Goal: Information Seeking & Learning: Learn about a topic

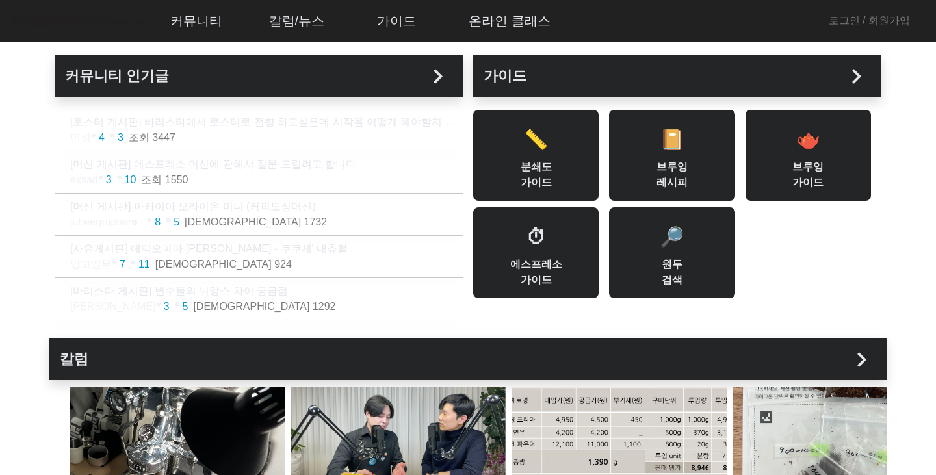
click at [381, 127] on p "[로스터 게시판] 바리스타에서 로스터로 전향 하고싶은데 시작을 어떻게 해야할지 모르겠습니다.." at bounding box center [266, 122] width 392 height 16
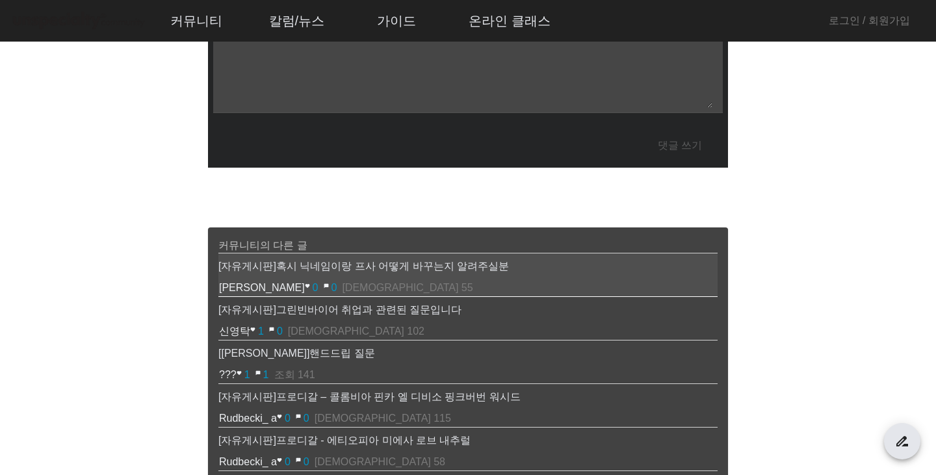
scroll to position [520, 0]
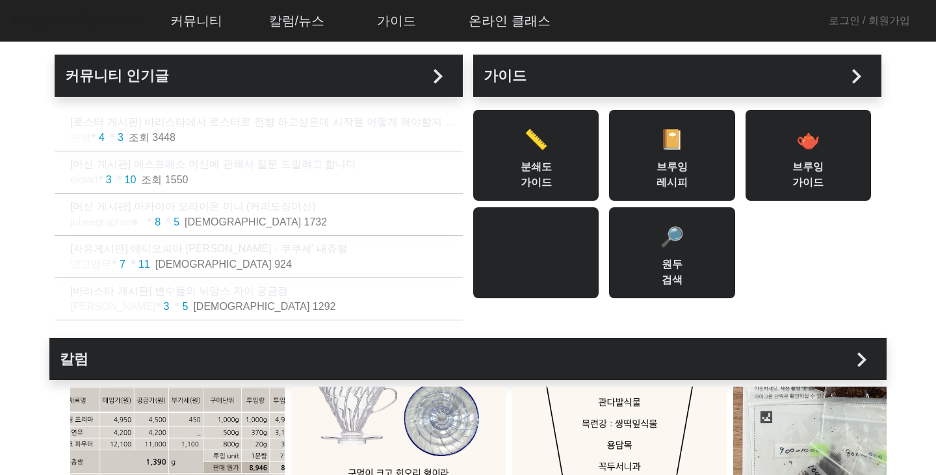
click at [547, 246] on div "⏱ 에스프레소 가이드" at bounding box center [535, 252] width 125 height 91
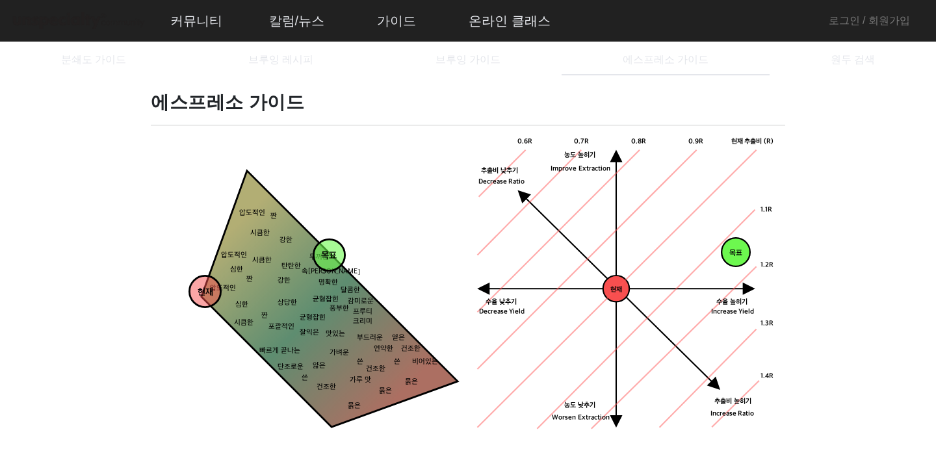
click at [541, 186] on icon "현재 수율 낮추기 농도 높히기 농도 낮추기 추출비 높히기 현재 추출비 (R) 0.9R 1.1R 1.2R 1.3R 1.4R 0.8R 0.7R 0…" at bounding box center [626, 286] width 301 height 301
drag, startPoint x: 741, startPoint y: 254, endPoint x: 750, endPoint y: 251, distance: 9.7
click at [750, 251] on div "목표 농도목표점 현재 수율 낮추기 농도 높히기 농도 낮추기 추출비 높히기 현재 추출비 (R) 0.9R 1.1R 1.2R 1.3R 1.4R 0.…" at bounding box center [626, 286] width 301 height 301
click at [316, 312] on polygon at bounding box center [309, 319] width 296 height 296
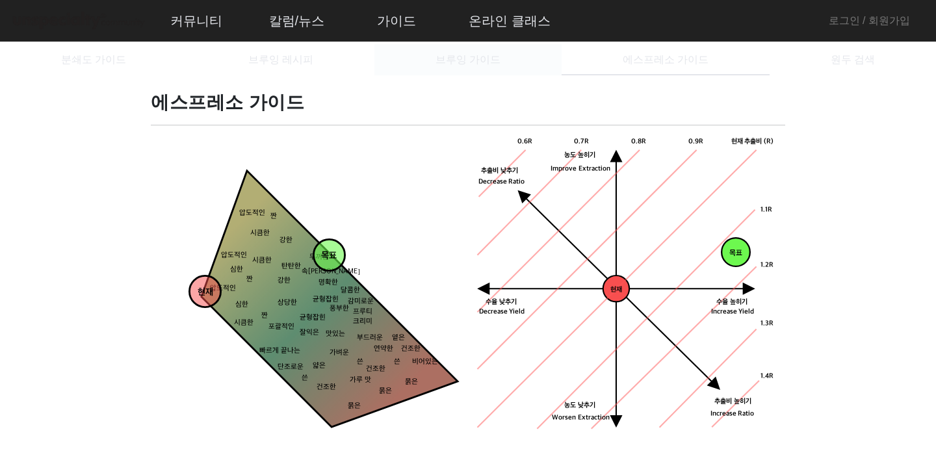
click at [515, 57] on div "브루잉 가이드" at bounding box center [467, 59] width 187 height 31
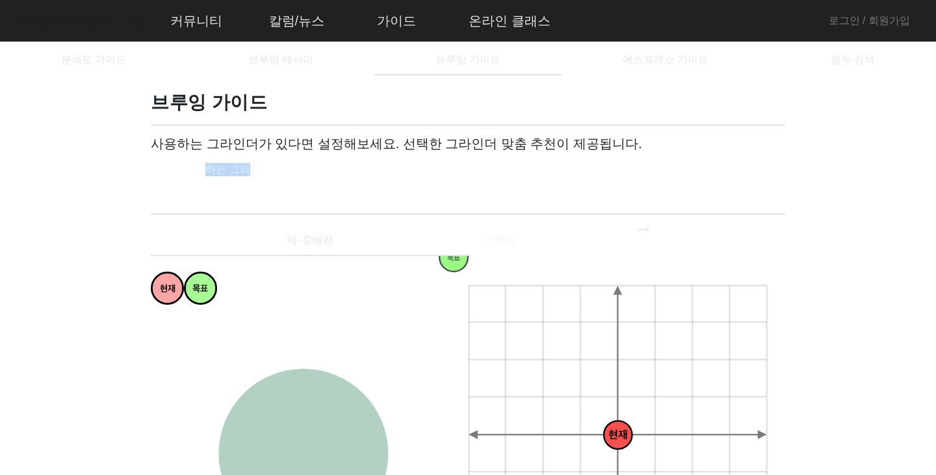
click at [207, 167] on div "내가 사용하는 그라인더" at bounding box center [219, 169] width 117 height 36
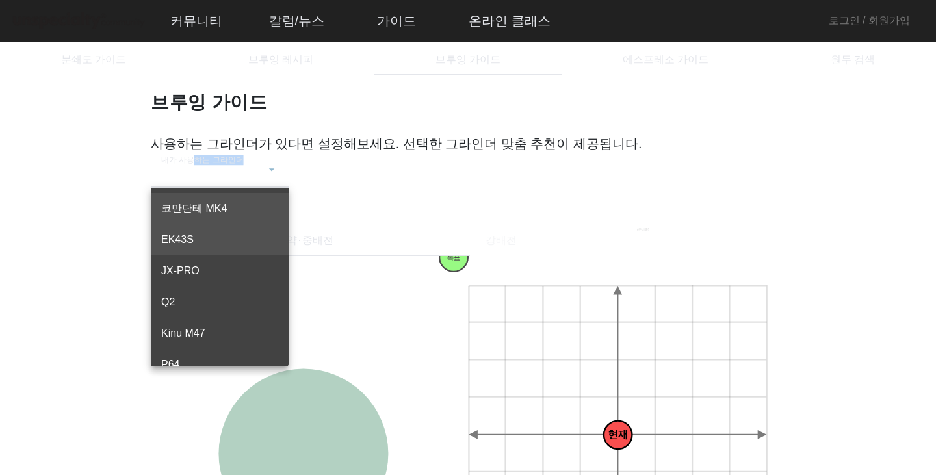
click at [205, 237] on span "EK43S" at bounding box center [219, 240] width 117 height 16
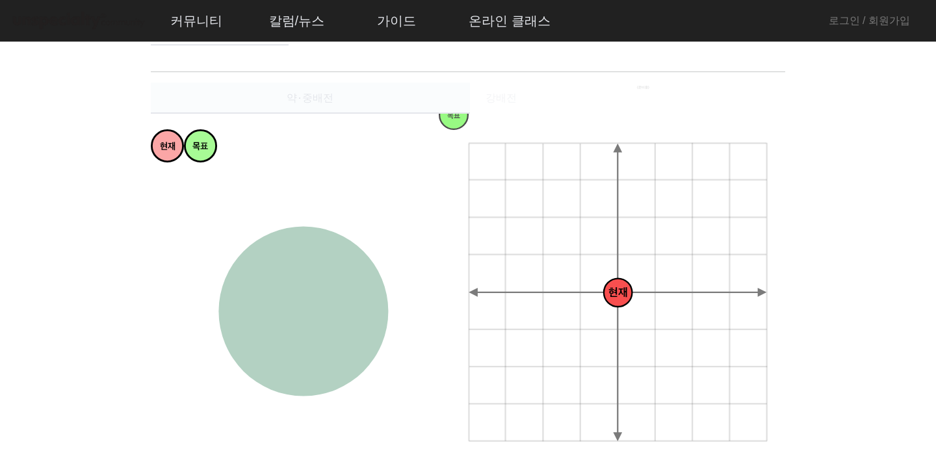
scroll to position [130, 0]
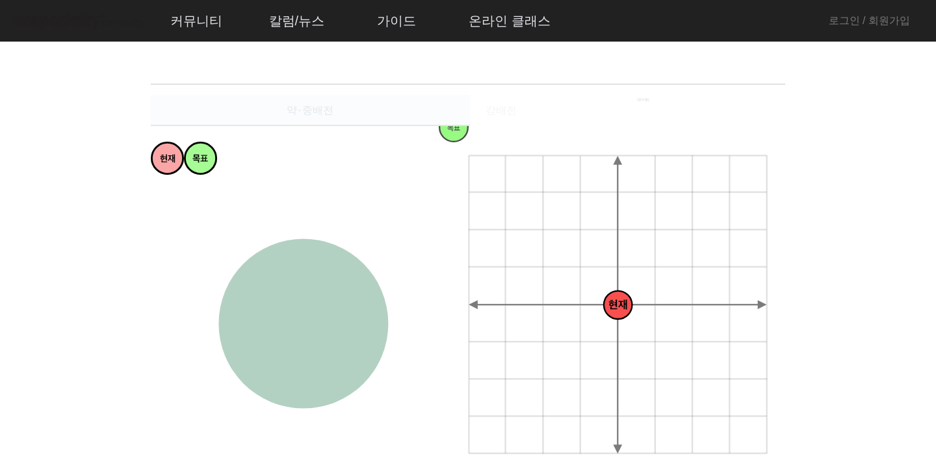
click at [316, 101] on span "약⋅중배전" at bounding box center [310, 110] width 47 height 31
click at [320, 112] on span "약⋅중배전" at bounding box center [310, 110] width 47 height 10
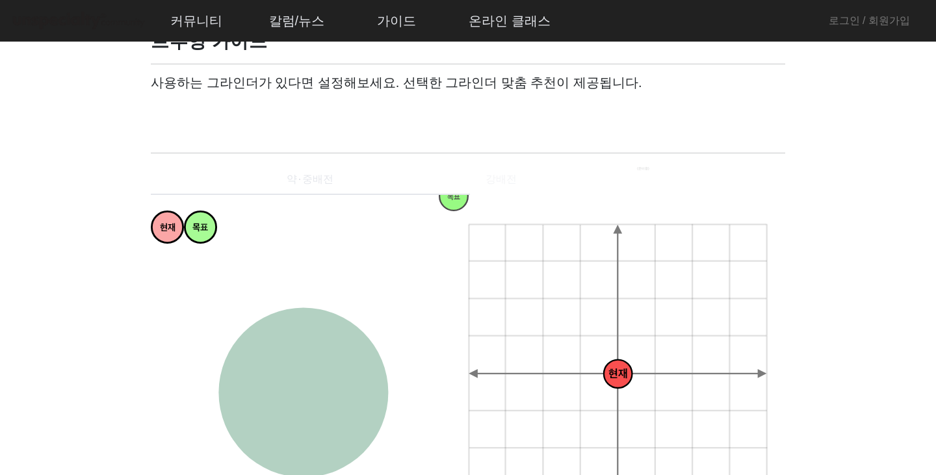
scroll to position [0, 0]
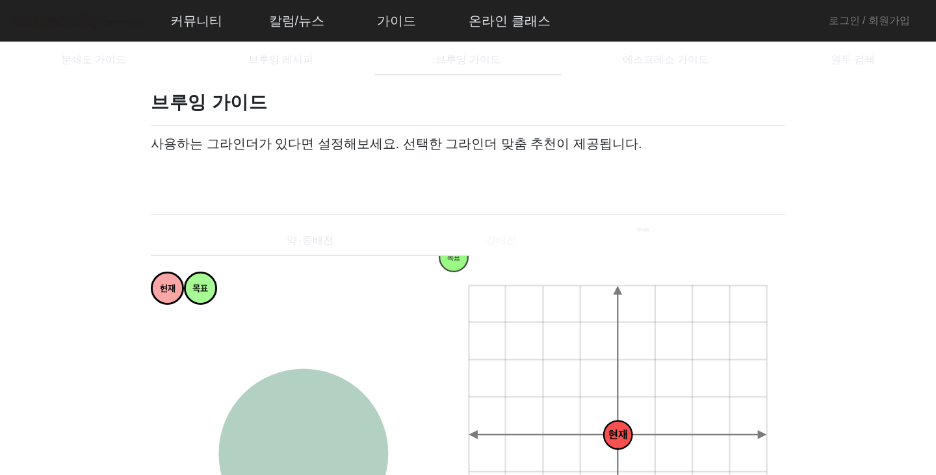
click at [481, 177] on div "사용하는 그라인더가 있다면 설정해보세요. 선택한 그라인더 맞춤 추천이 제공됩니다. 내가 사용하는 그라인더 EK43S" at bounding box center [468, 170] width 634 height 68
click at [331, 248] on span "약⋅중배전" at bounding box center [310, 240] width 47 height 31
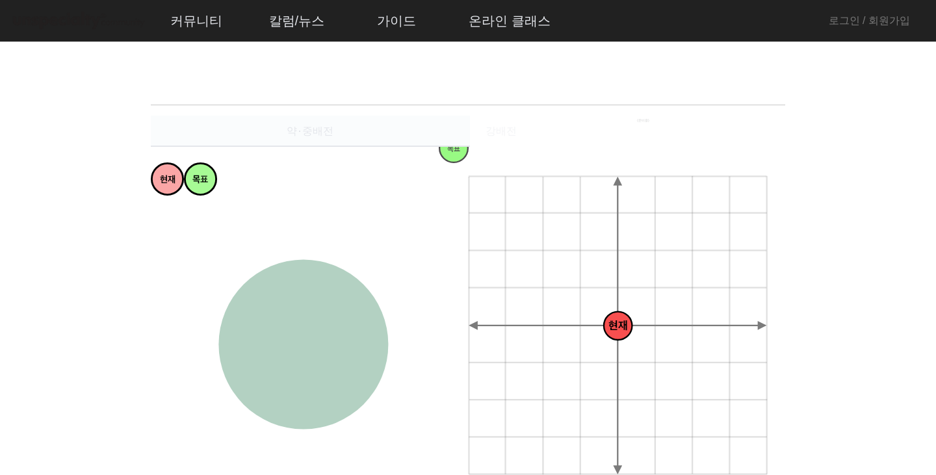
scroll to position [130, 0]
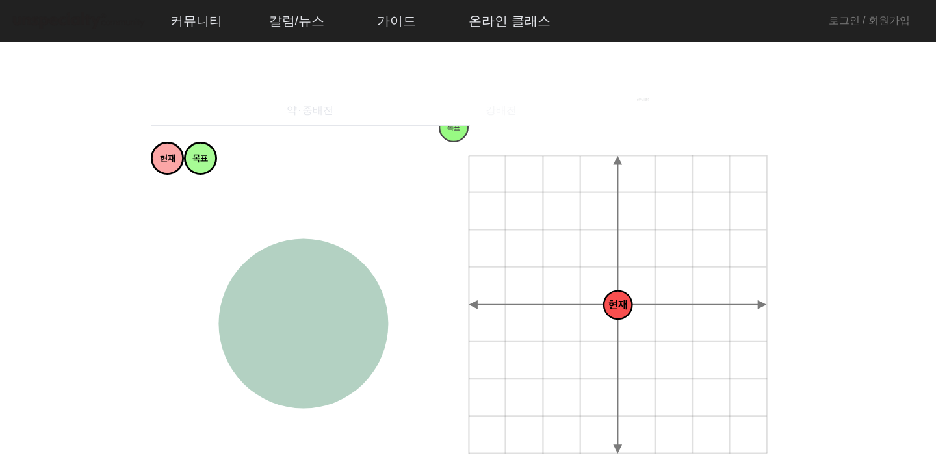
drag, startPoint x: 329, startPoint y: 311, endPoint x: 283, endPoint y: 315, distance: 46.4
click at [300, 314] on circle at bounding box center [303, 324] width 170 height 170
drag, startPoint x: 283, startPoint y: 316, endPoint x: 346, endPoint y: 340, distance: 68.1
click at [346, 340] on circle at bounding box center [303, 324] width 170 height 170
click at [216, 163] on circle at bounding box center [200, 158] width 31 height 31
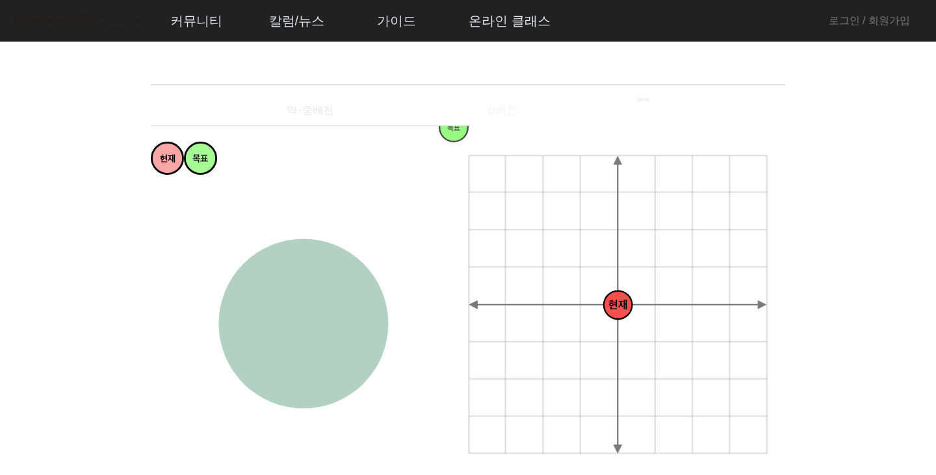
click at [185, 163] on circle at bounding box center [200, 158] width 31 height 31
drag, startPoint x: 172, startPoint y: 154, endPoint x: 179, endPoint y: 159, distance: 9.0
click at [172, 157] on tspan "현재" at bounding box center [168, 159] width 16 height 11
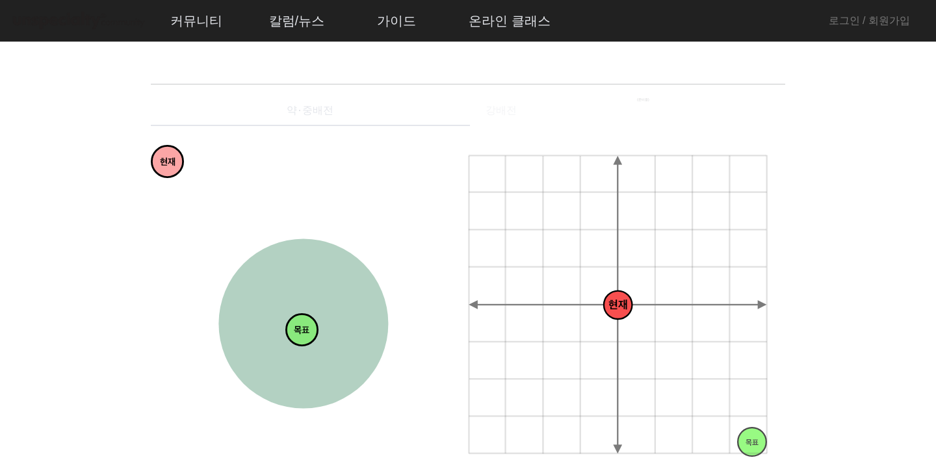
drag, startPoint x: 194, startPoint y: 157, endPoint x: 300, endPoint y: 328, distance: 201.6
click at [300, 328] on tspan "목표" at bounding box center [302, 331] width 16 height 11
drag, startPoint x: 296, startPoint y: 332, endPoint x: 267, endPoint y: 295, distance: 46.8
click at [267, 295] on tspan "목표" at bounding box center [273, 293] width 16 height 11
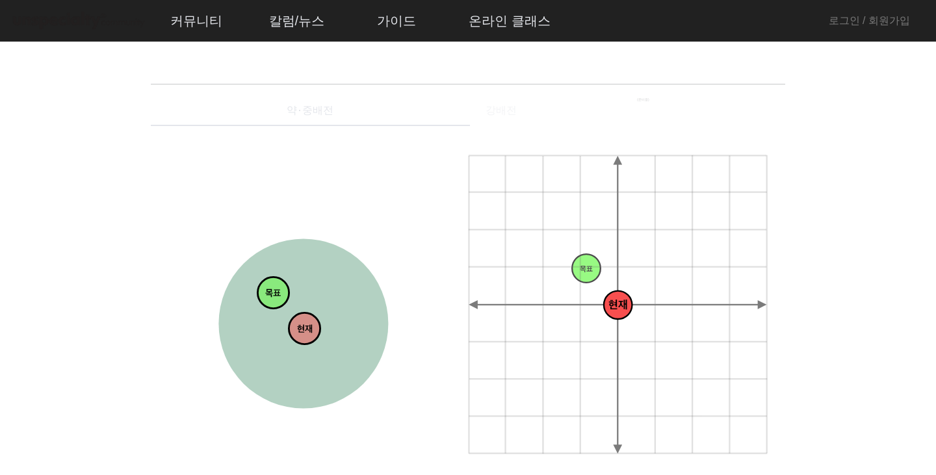
drag, startPoint x: 168, startPoint y: 158, endPoint x: 305, endPoint y: 325, distance: 216.1
click at [305, 325] on tspan "현재" at bounding box center [305, 329] width 16 height 11
click at [301, 325] on tspan "현재" at bounding box center [300, 329] width 16 height 11
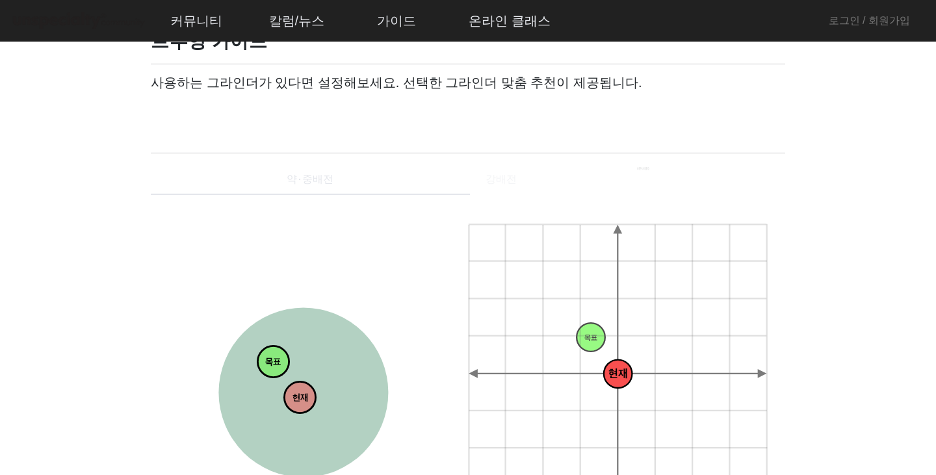
scroll to position [0, 0]
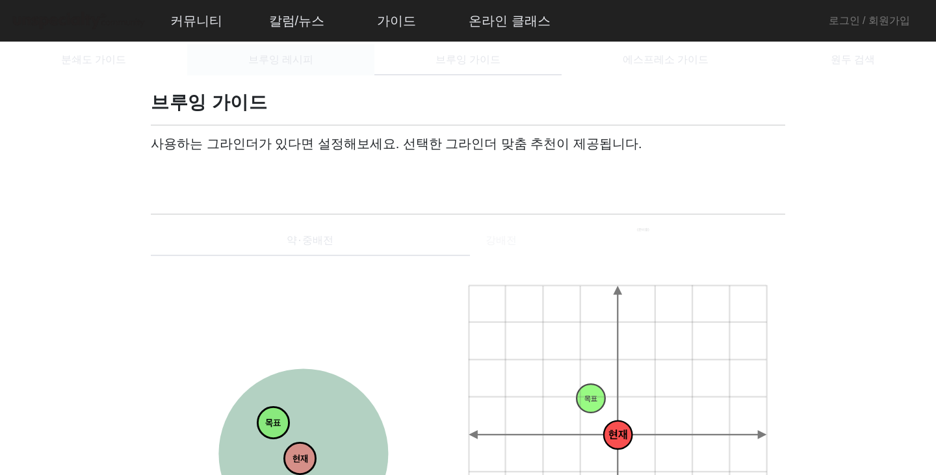
click at [304, 64] on span "브루잉 레시피" at bounding box center [280, 60] width 65 height 10
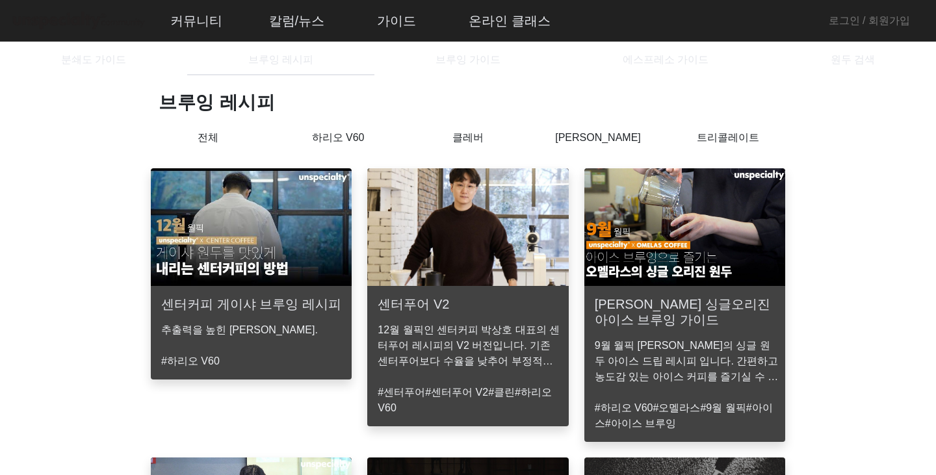
click at [786, 135] on p "트리콜레이트" at bounding box center [728, 138] width 130 height 16
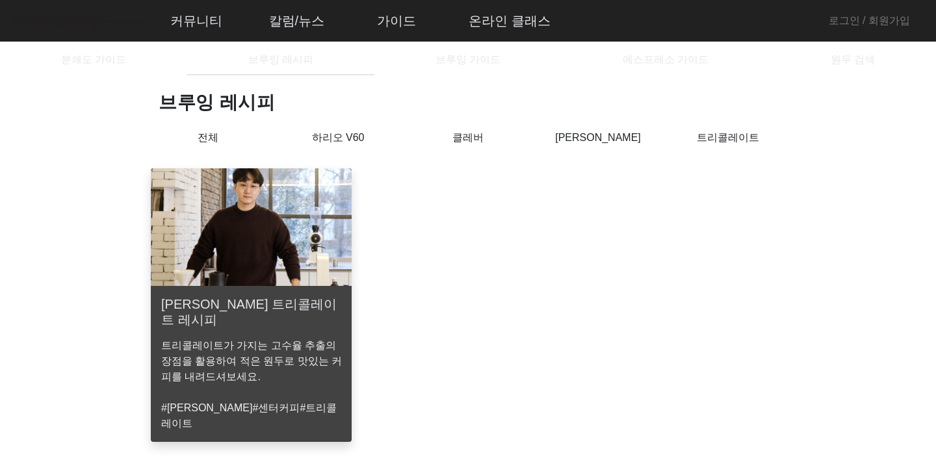
click at [566, 133] on p "[PERSON_NAME]" at bounding box center [598, 138] width 130 height 16
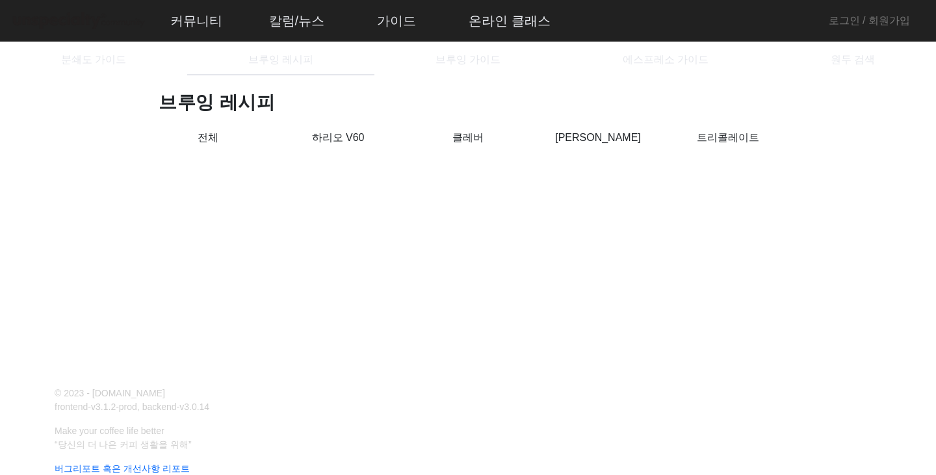
click at [484, 125] on div "브루잉 레시피 전체 하리오 V60 클레버 칼리타 웨이브 트리콜레이트" at bounding box center [468, 129] width 650 height 77
click at [135, 66] on div "분쇄도 가이드" at bounding box center [93, 59] width 187 height 31
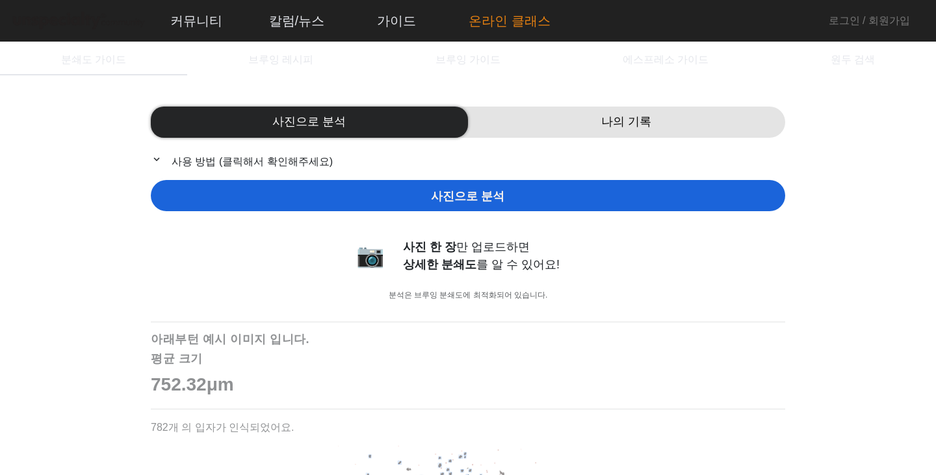
click at [503, 31] on link "온라인 클래스" at bounding box center [509, 20] width 103 height 35
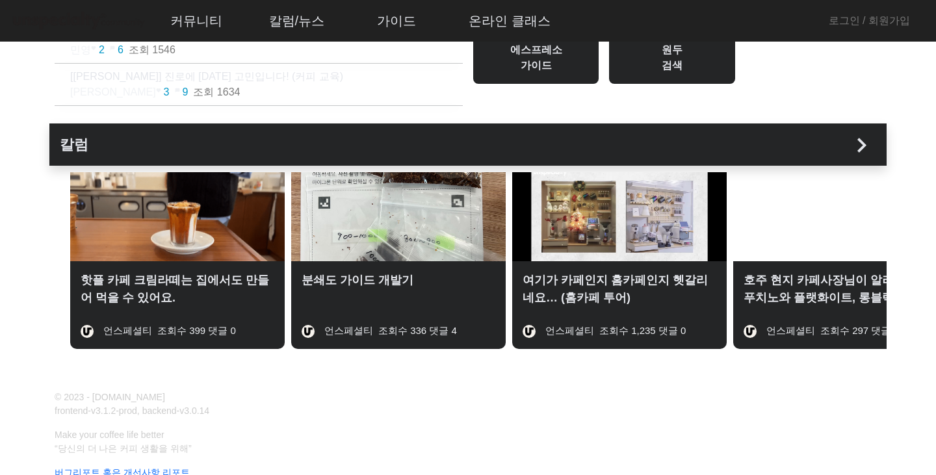
scroll to position [260, 0]
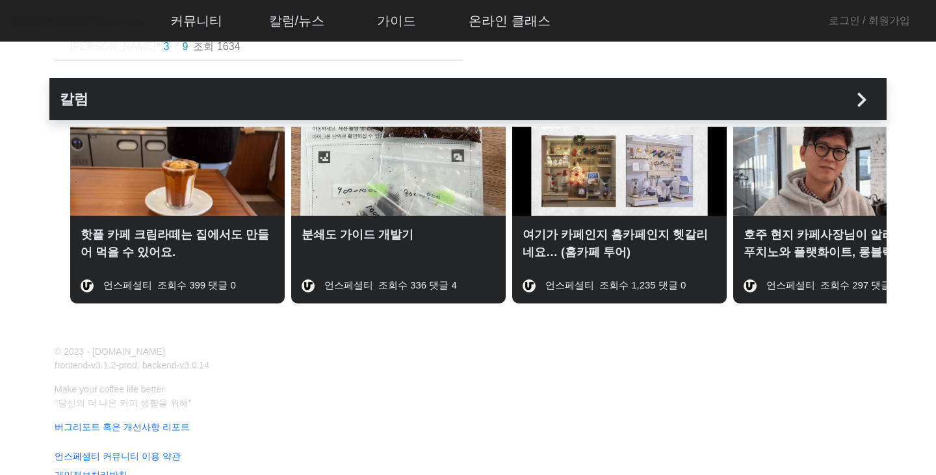
click at [573, 192] on img at bounding box center [619, 171] width 214 height 89
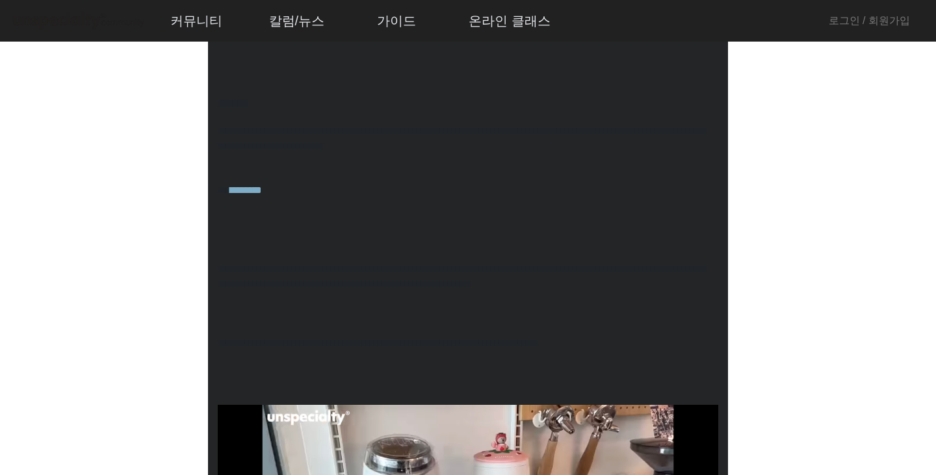
scroll to position [585, 0]
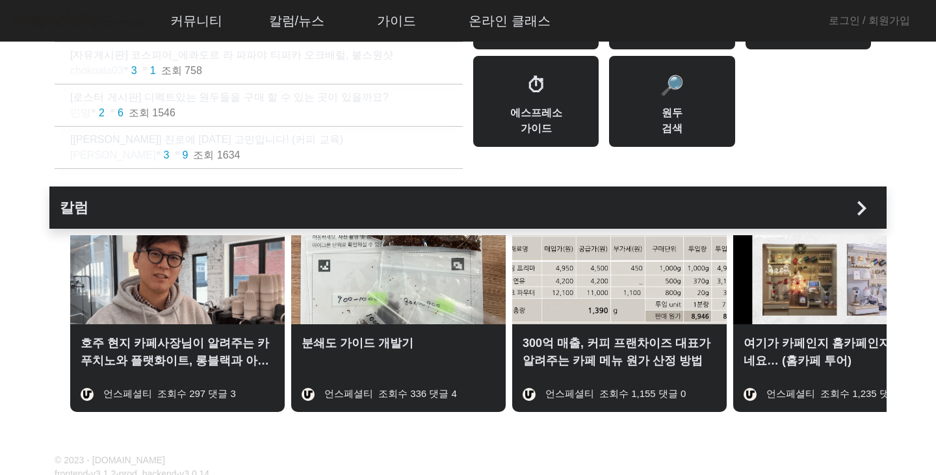
scroll to position [283, 0]
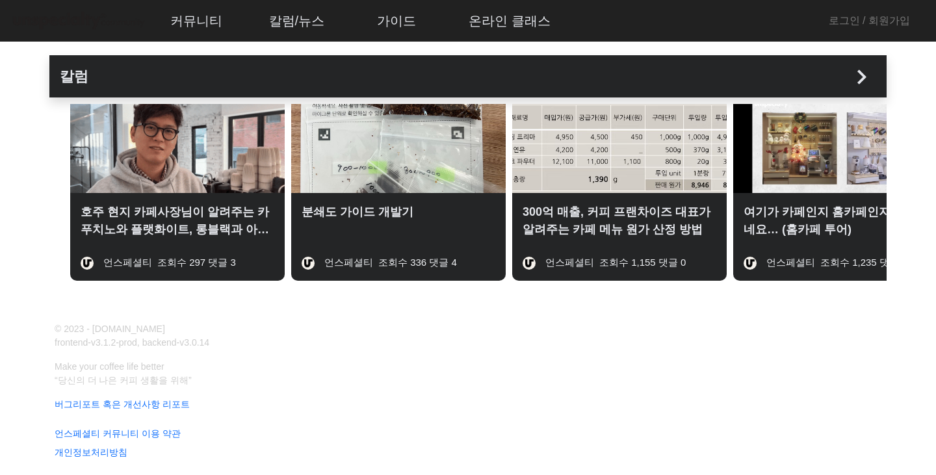
click at [876, 55] on div "칼럼 chevron_right" at bounding box center [467, 76] width 837 height 42
click at [865, 76] on mat-icon "chevron_right" at bounding box center [861, 76] width 29 height 29
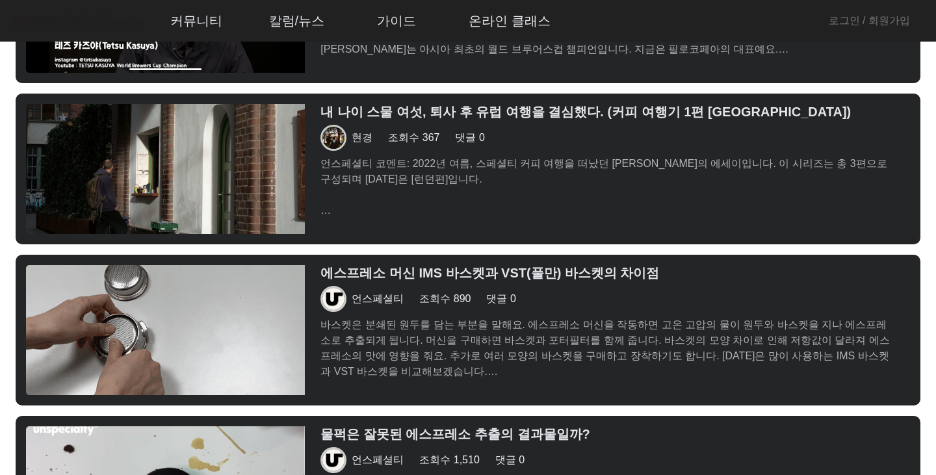
scroll to position [975, 0]
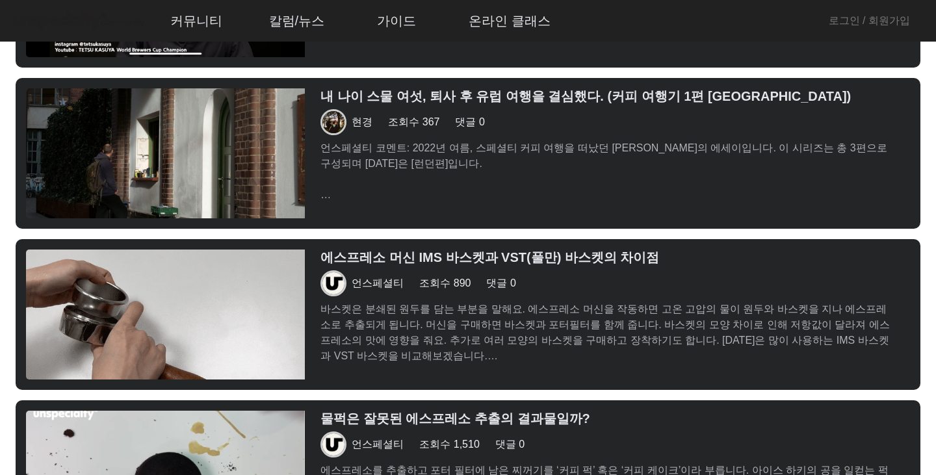
click at [672, 264] on h3 "에스프레소 머신 IMS 바스켓과 VST(풀만) 바스켓의 차이점" at bounding box center [607, 258] width 574 height 16
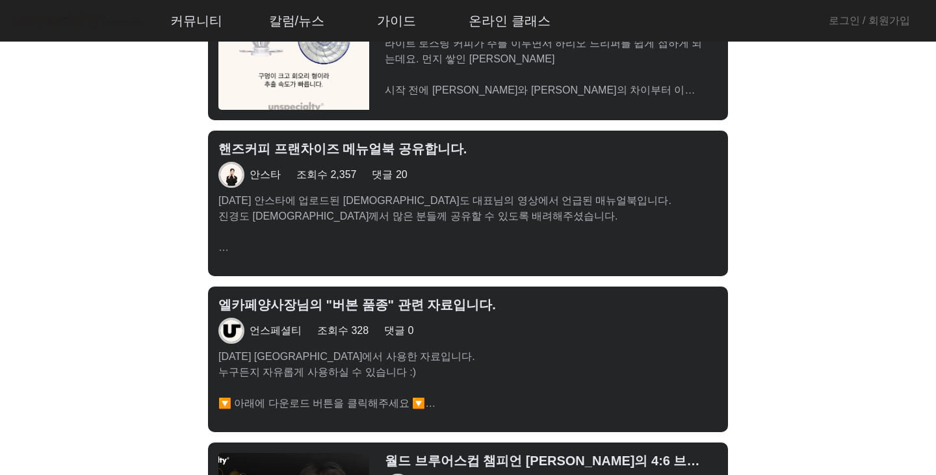
scroll to position [3444, 0]
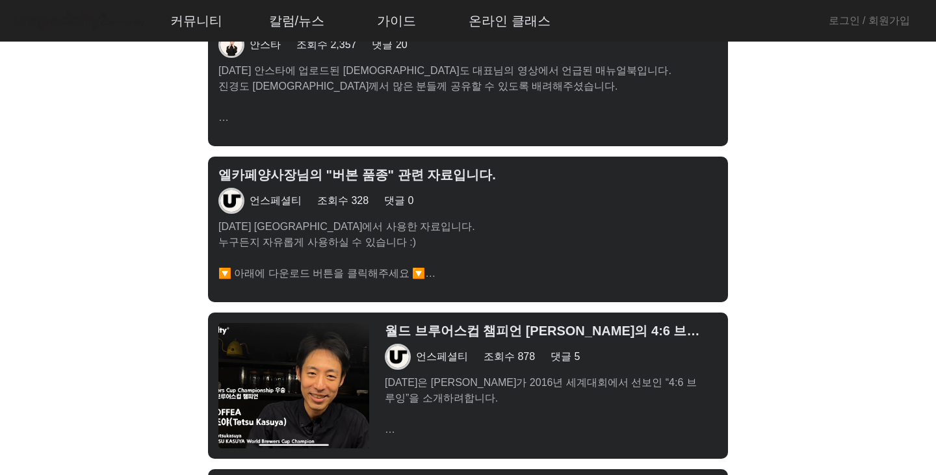
click at [390, 234] on p "[DATE] [GEOGRAPHIC_DATA]에서 사용한 자료입니다. 누구든지 자유롭게 사용하실 수 있습니다 :) 🔽 아래에 다운로드 버튼을 클…" at bounding box center [467, 250] width 499 height 62
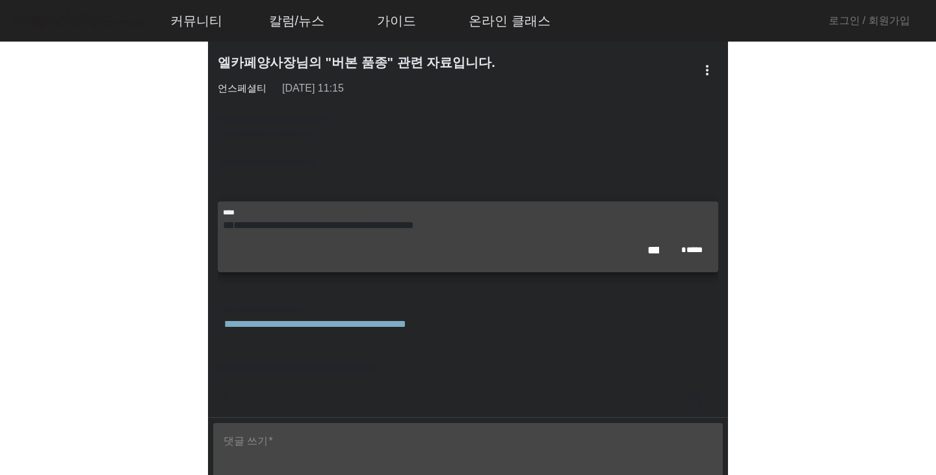
click at [344, 233] on mat-card-actions "******** ****" at bounding box center [468, 250] width 490 height 34
